Goal: Transaction & Acquisition: Purchase product/service

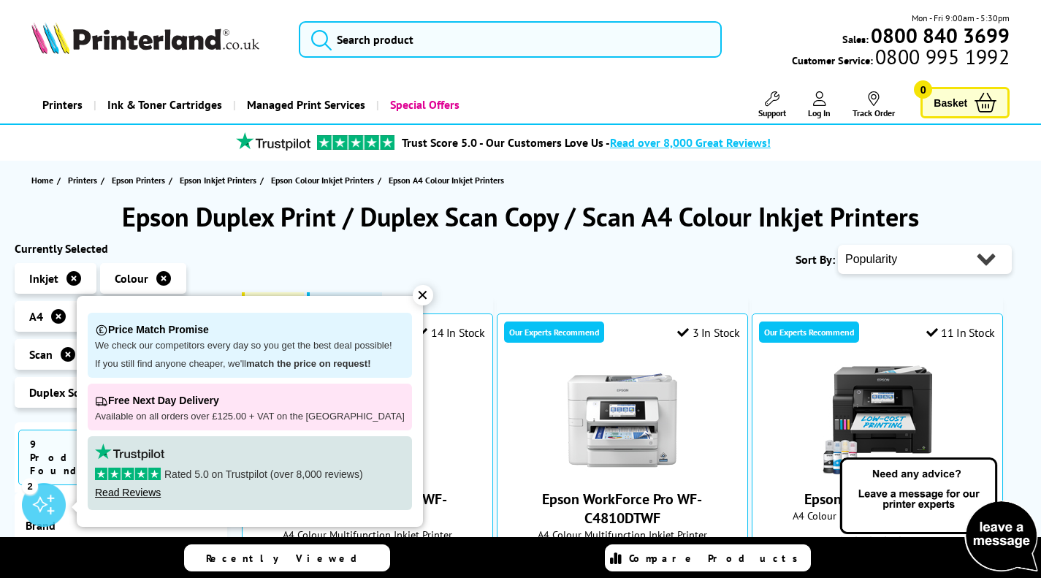
scroll to position [219, 0]
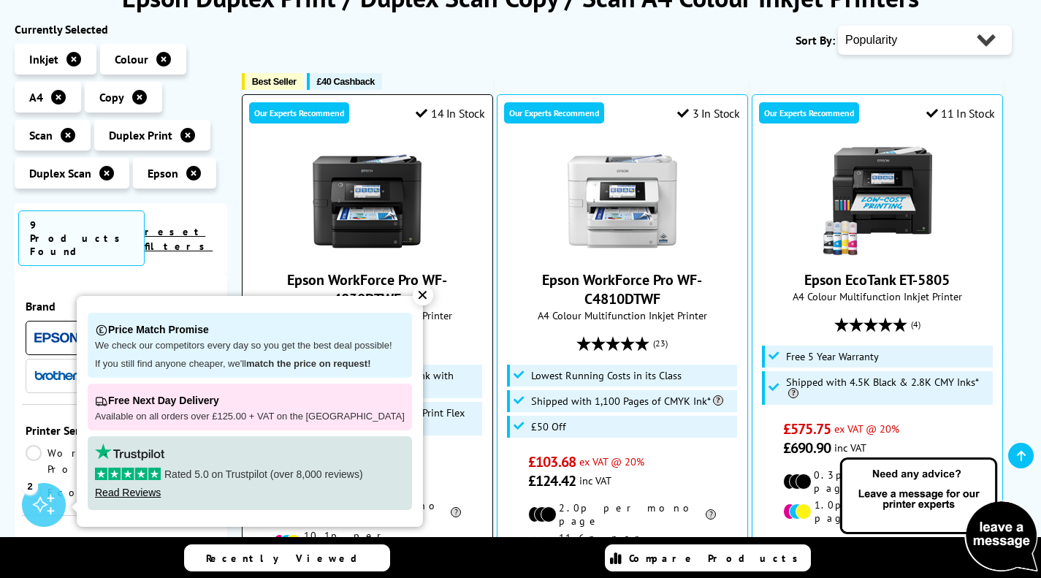
click at [413, 296] on div "✕" at bounding box center [423, 295] width 20 height 20
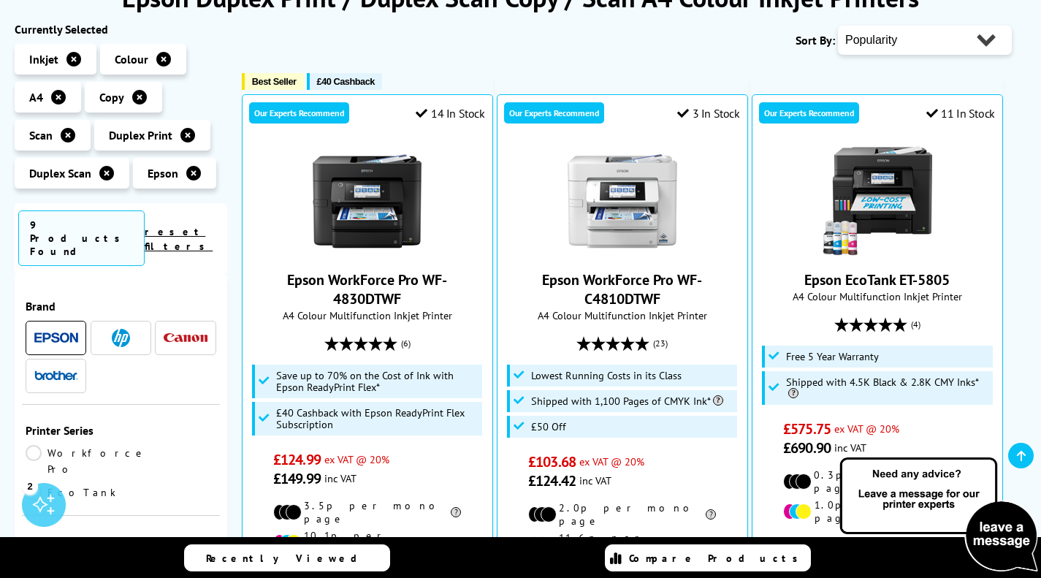
click at [899, 42] on select "Popularity Rating Price - Low to High Price - High to Low Running Costs - Low t…" at bounding box center [925, 40] width 174 height 29
select select "Price Ascending"
click at [838, 26] on select "Popularity Rating Price - Low to High Price - High to Low Running Costs - Low t…" at bounding box center [925, 40] width 174 height 29
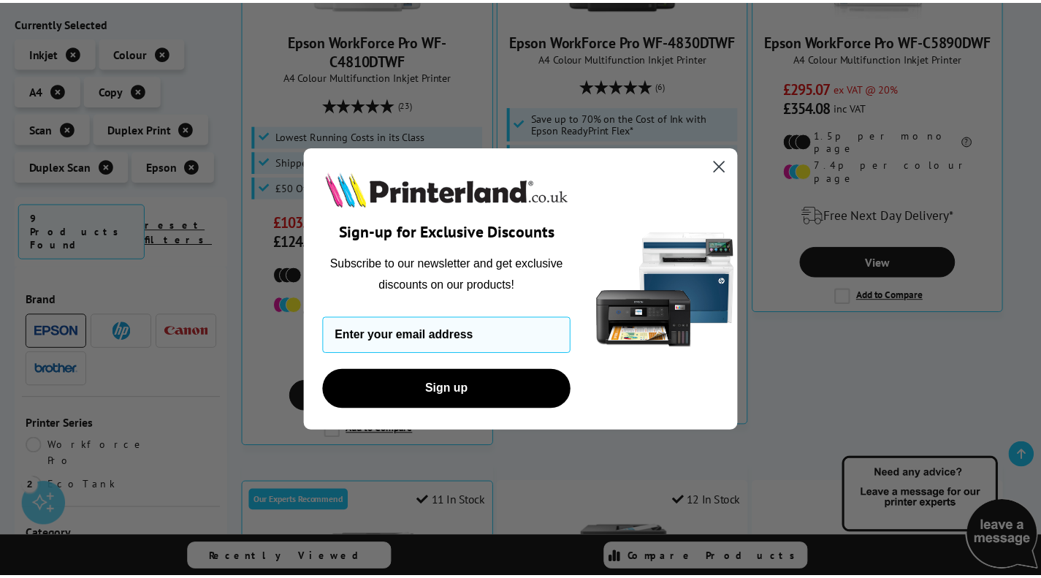
scroll to position [511, 0]
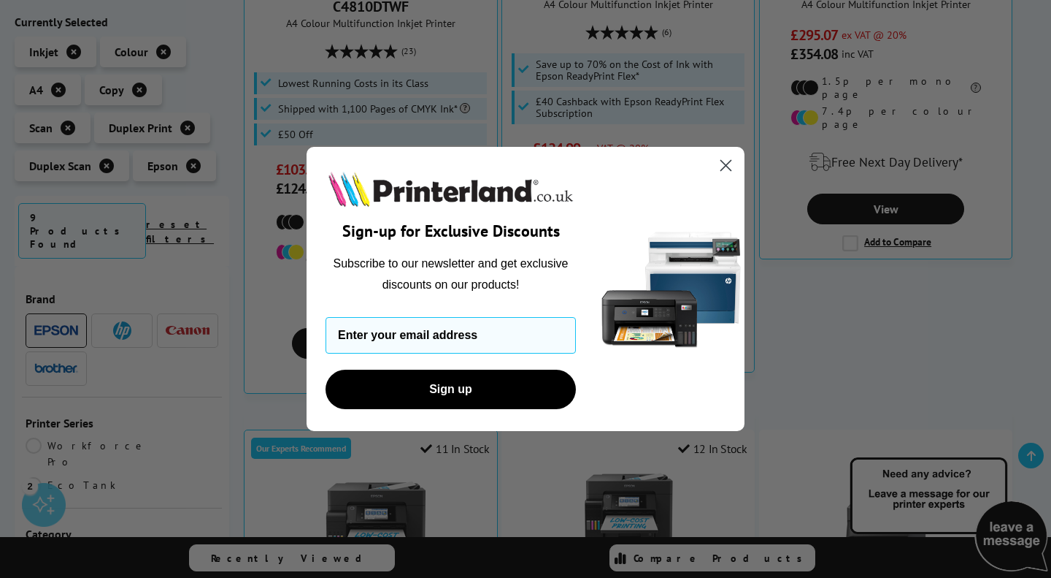
drag, startPoint x: 726, startPoint y: 165, endPoint x: 212, endPoint y: 154, distance: 513.4
click at [675, 167] on div "Close dialog Sign-up for Exclusive Discounts Subscribe to our newsletter and ge…" at bounding box center [526, 289] width 438 height 284
click at [729, 159] on circle "Close dialog" at bounding box center [726, 165] width 24 height 24
